Goal: Use online tool/utility

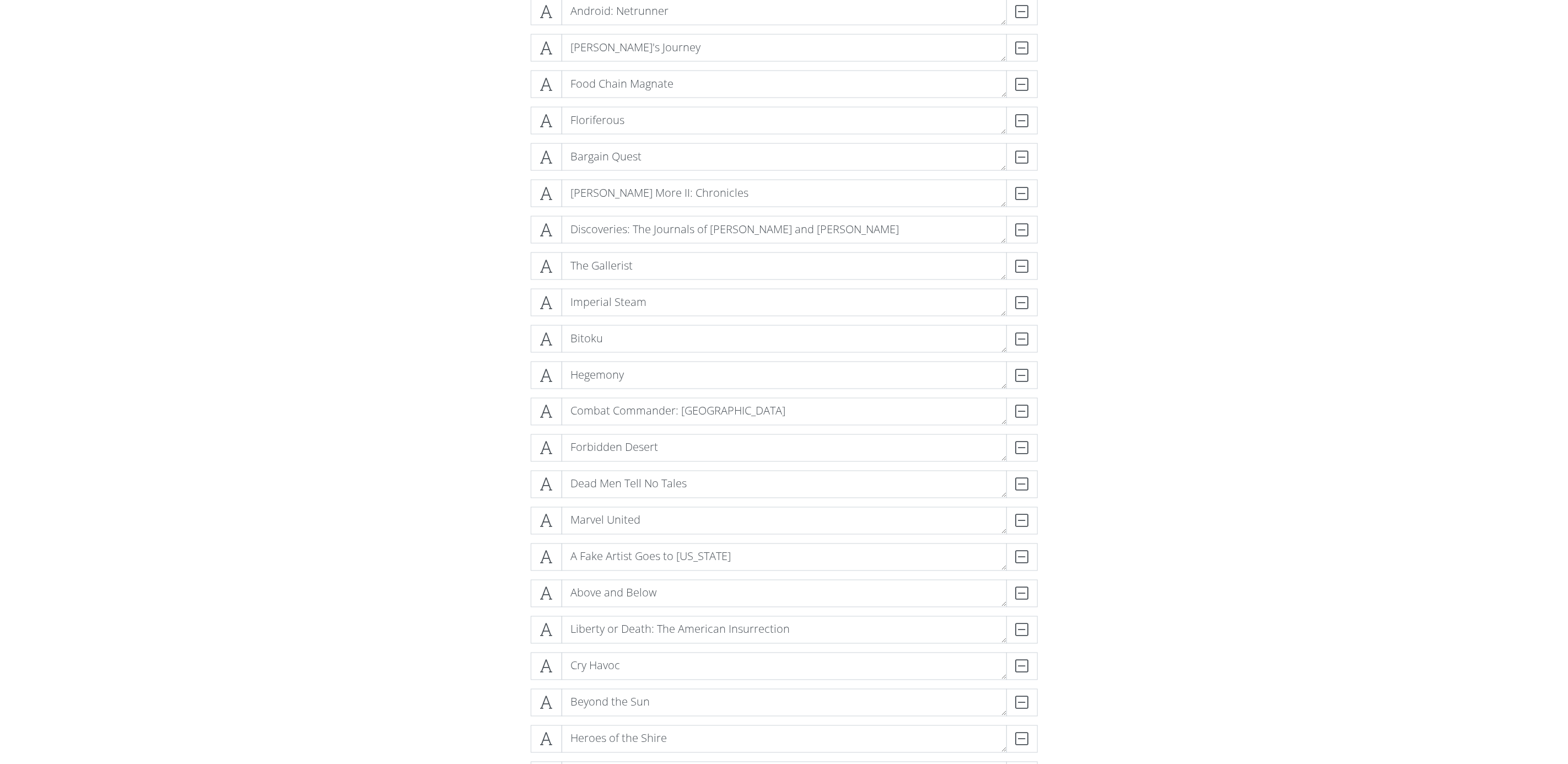
scroll to position [4276, 0]
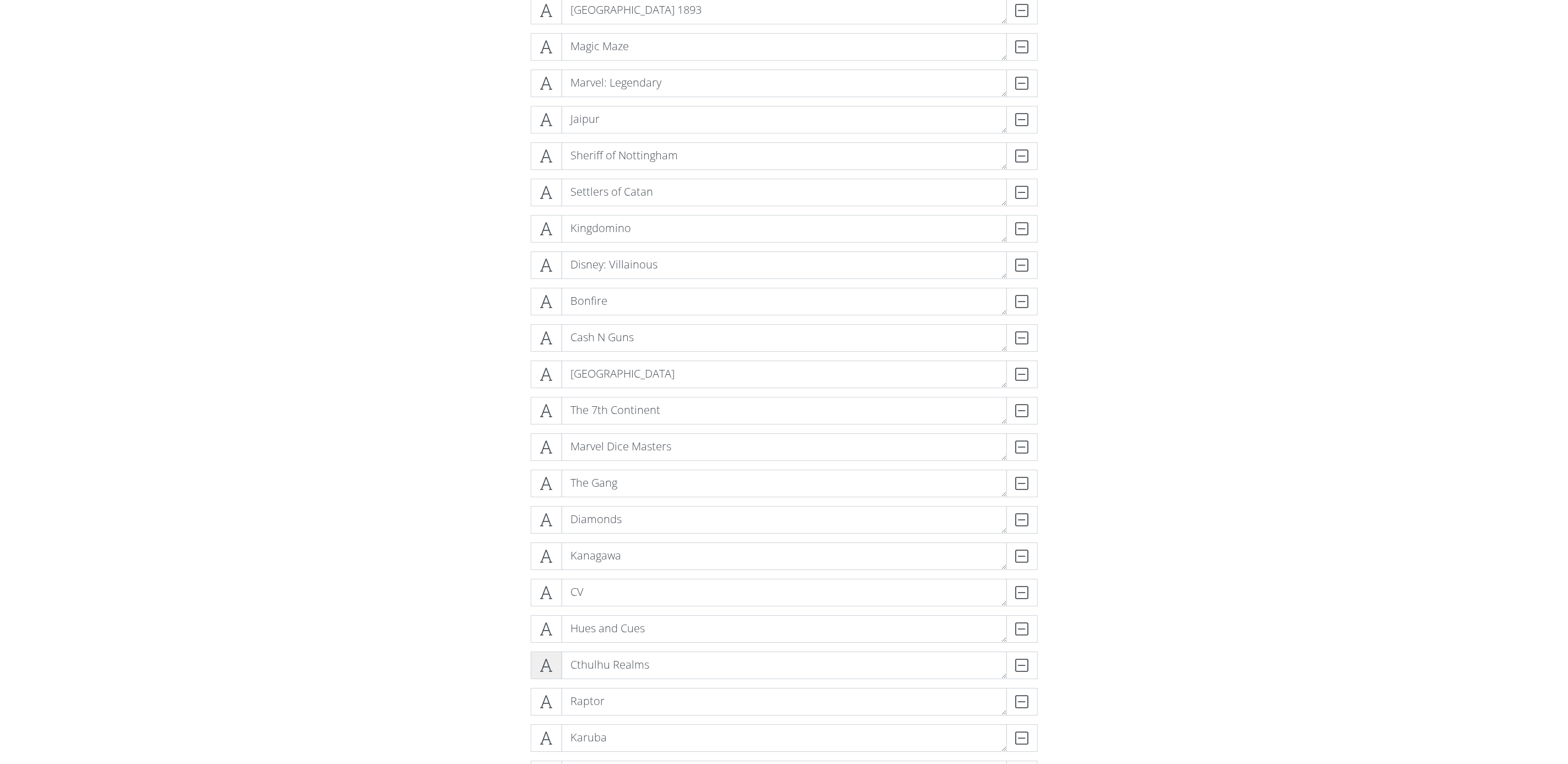
click at [548, 663] on icon at bounding box center [546, 664] width 12 height 11
click at [548, 661] on icon at bounding box center [546, 664] width 12 height 11
click at [508, 664] on div "Cosmic Encounter DELETE Gloomhaven DELETE Battle of Five Armies DELETE A Feast …" at bounding box center [784, 687] width 628 height 11945
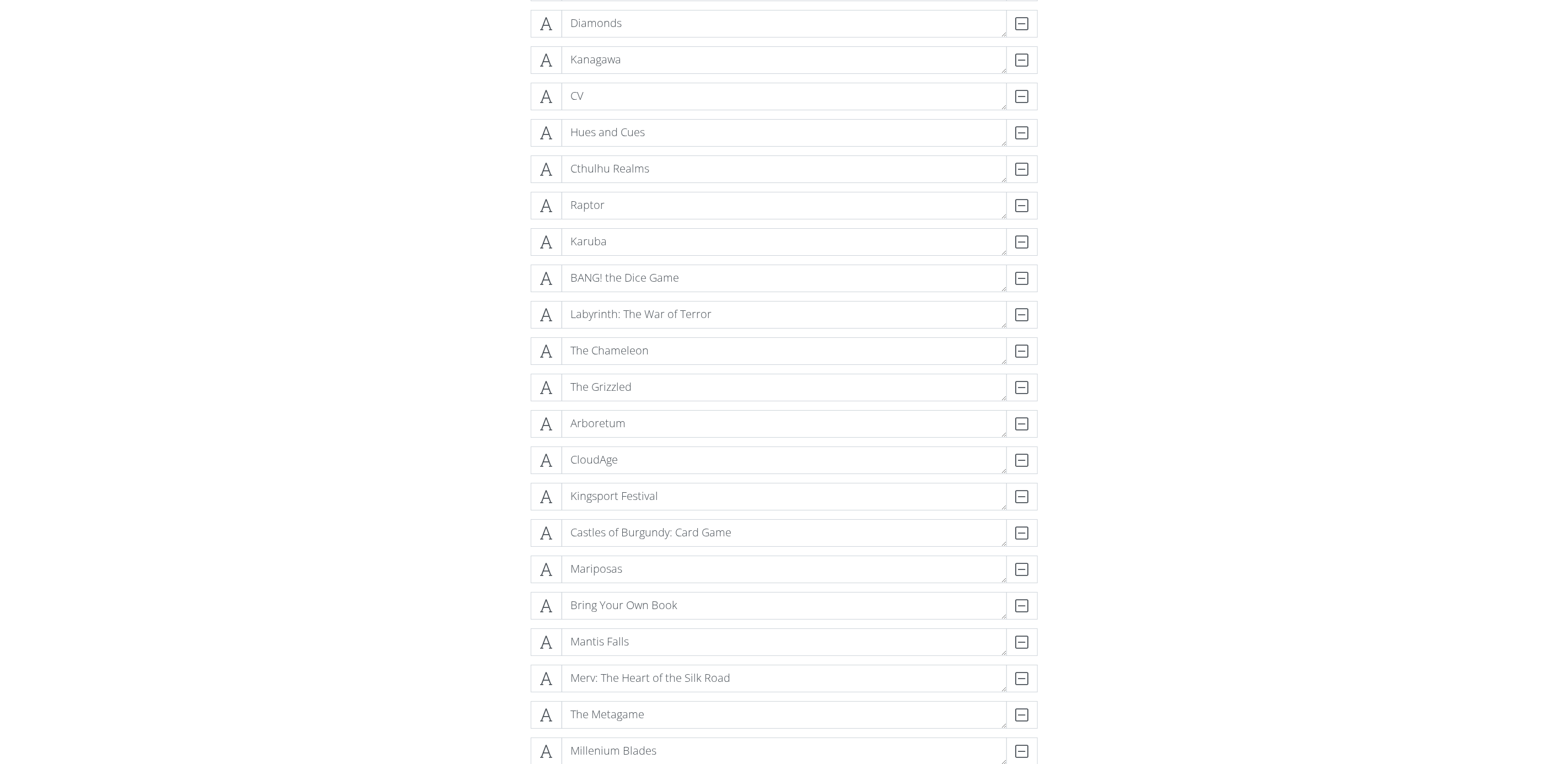
scroll to position [5929, 0]
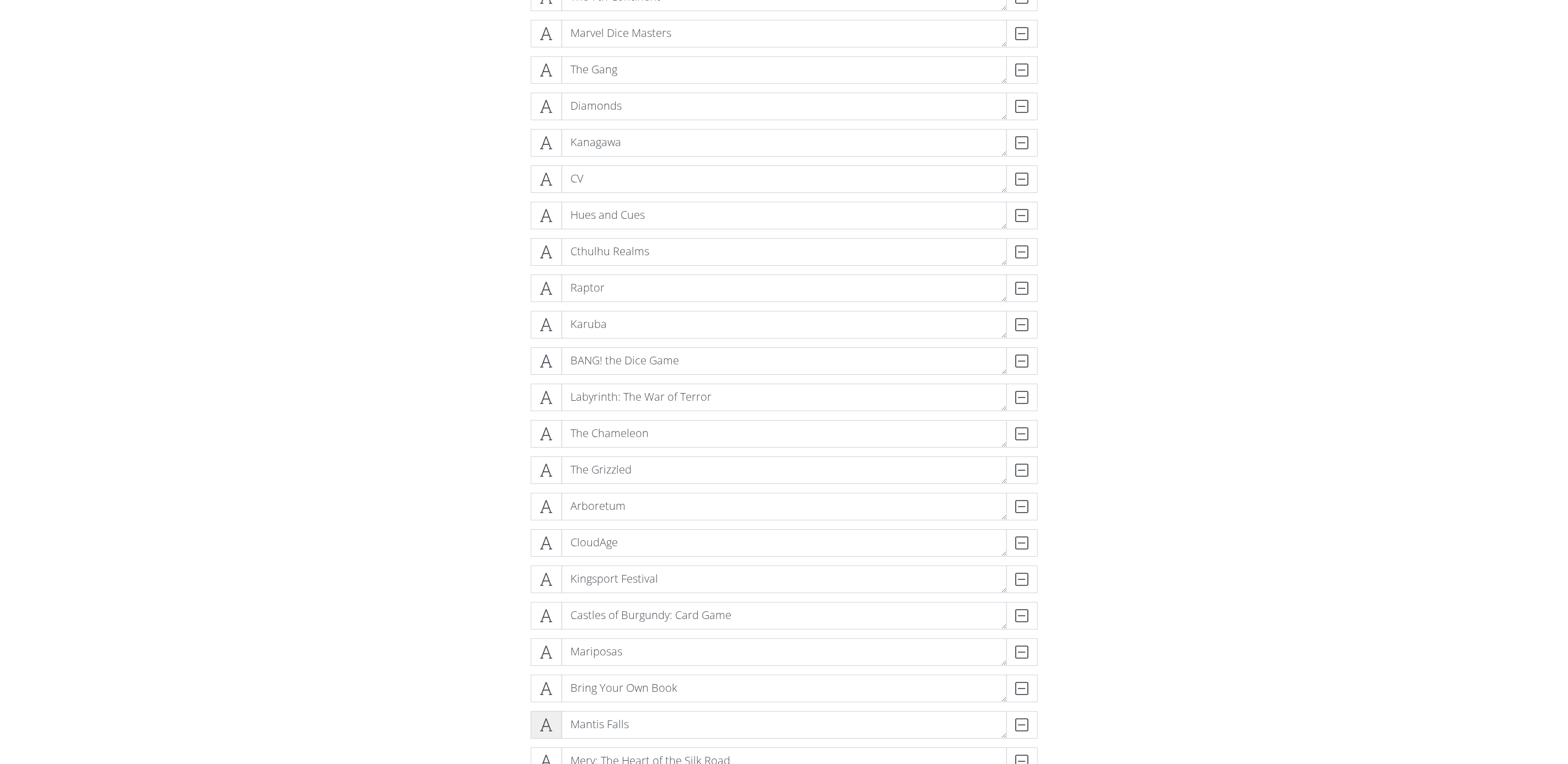
click at [548, 719] on icon at bounding box center [546, 724] width 12 height 11
click at [542, 720] on icon at bounding box center [546, 724] width 12 height 11
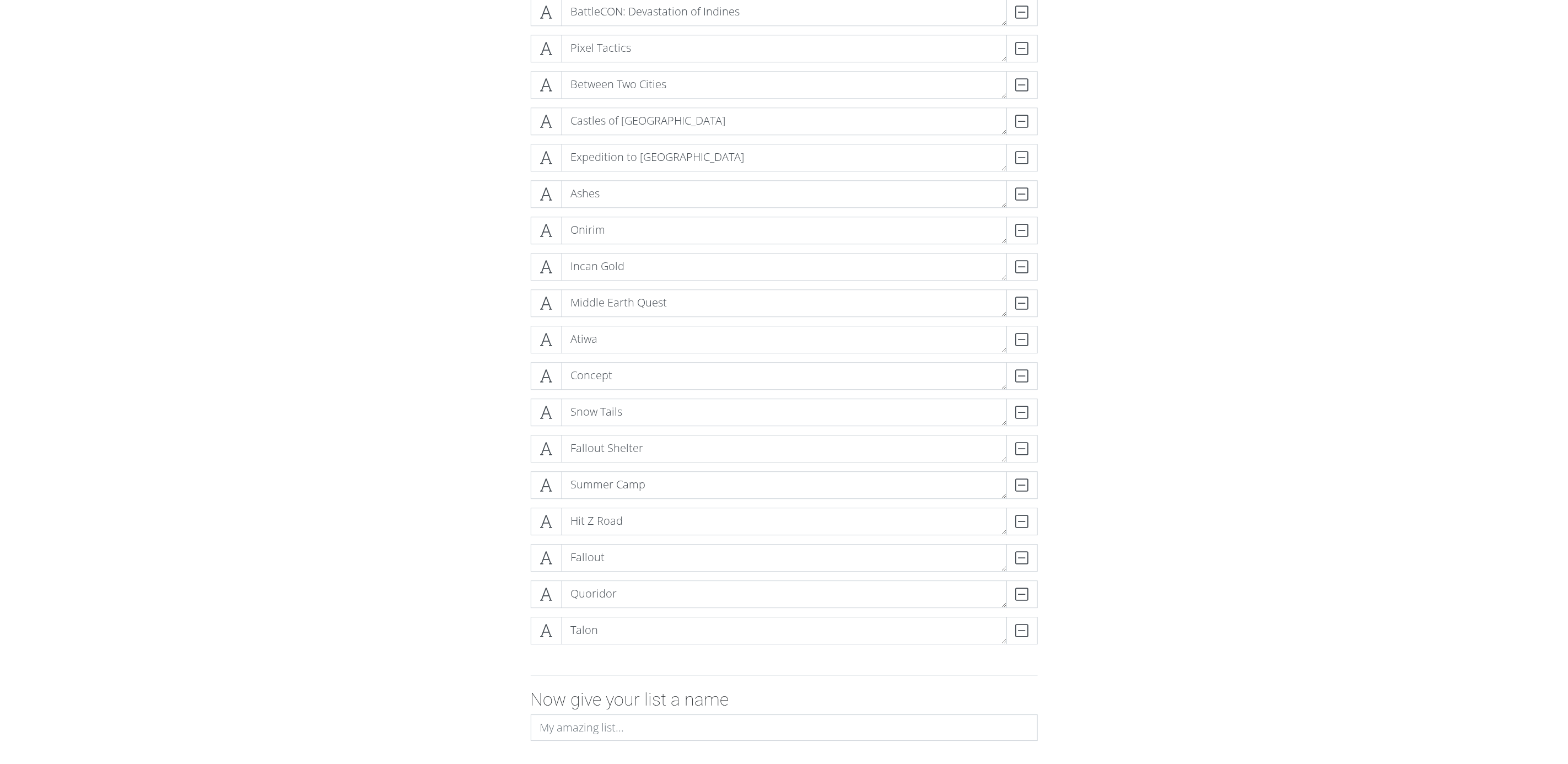
scroll to position [11631, 0]
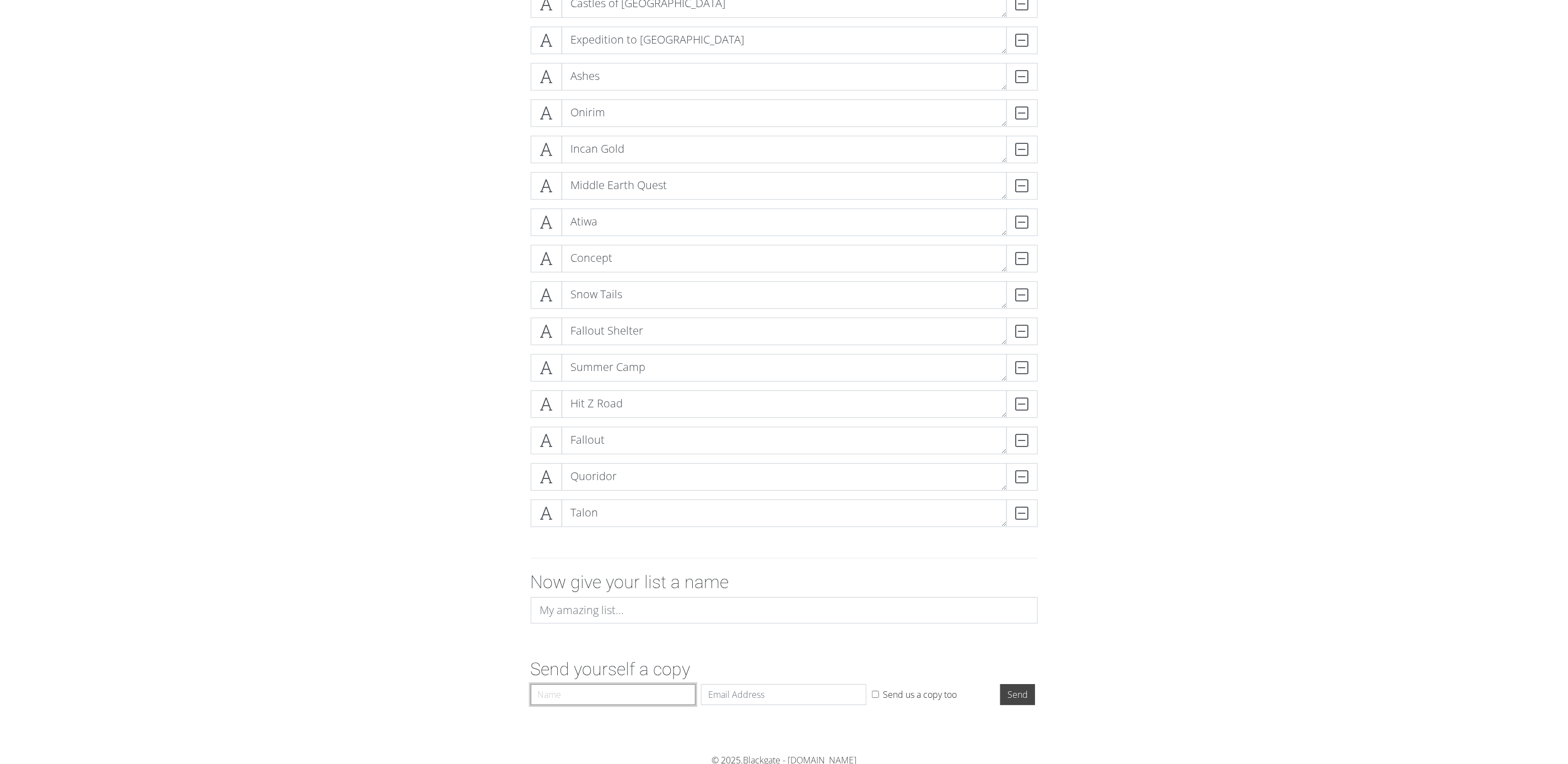
click at [651, 692] on input "Name" at bounding box center [613, 694] width 166 height 21
type input "[PERSON_NAME]"
type input "[EMAIL_ADDRESS][DOMAIN_NAME]"
click at [1016, 688] on input "Send" at bounding box center [1017, 694] width 35 height 21
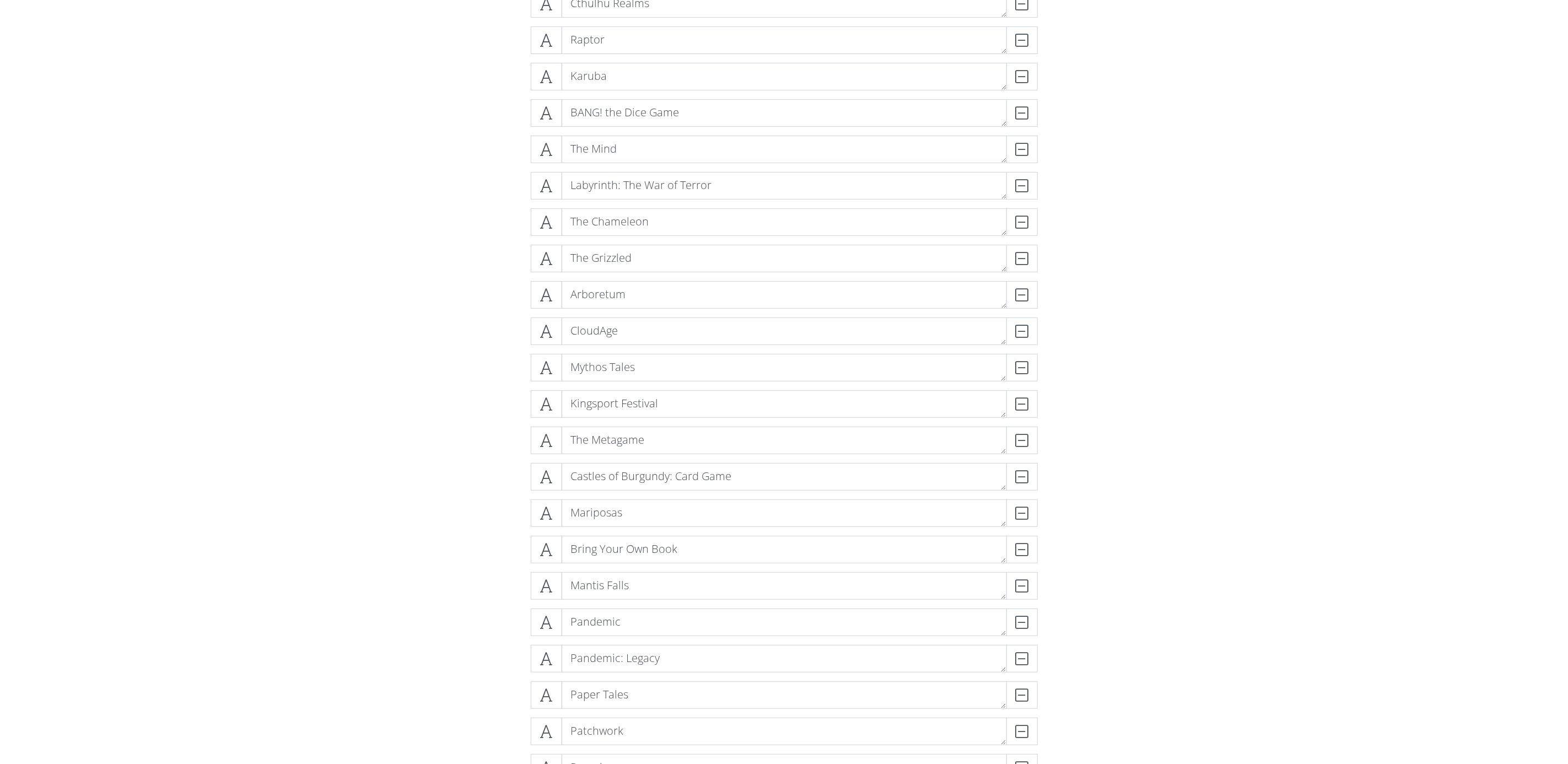
scroll to position [6453, 0]
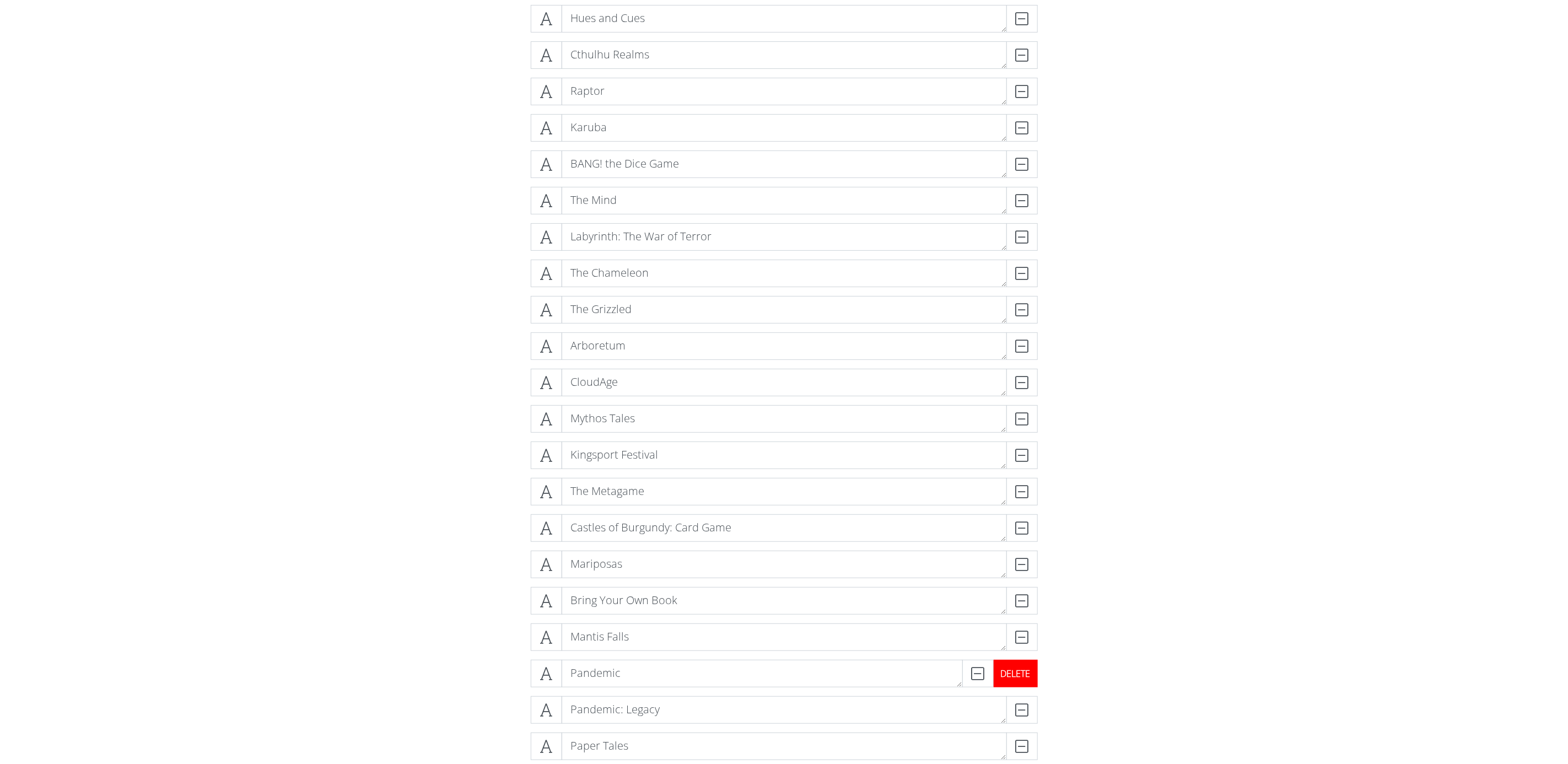
click at [1023, 673] on div "DELETE" at bounding box center [1015, 673] width 44 height 27
